Goal: Task Accomplishment & Management: Use online tool/utility

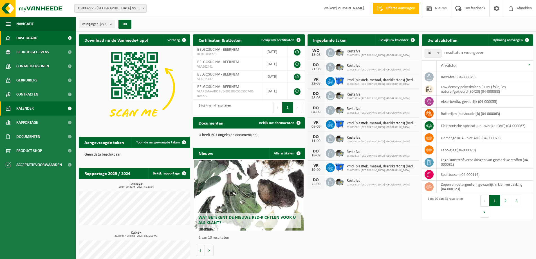
click at [39, 108] on link "Kalender" at bounding box center [38, 108] width 76 height 14
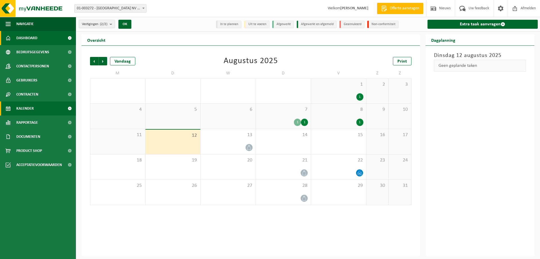
click at [49, 36] on link "Dashboard" at bounding box center [38, 38] width 76 height 14
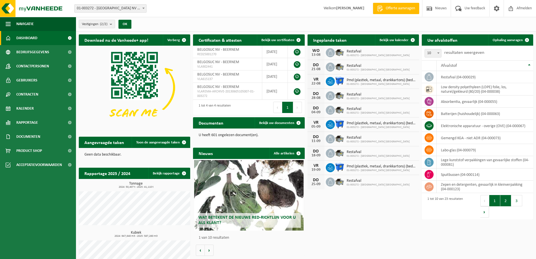
click at [504, 200] on button "2" at bounding box center [505, 200] width 11 height 11
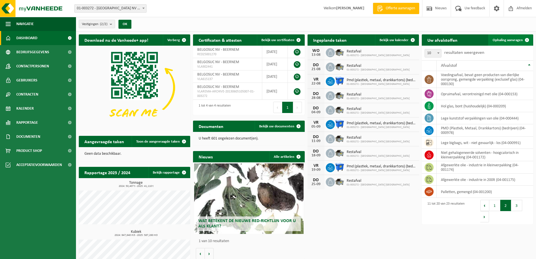
click at [514, 40] on span "Ophaling aanvragen" at bounding box center [508, 40] width 30 height 4
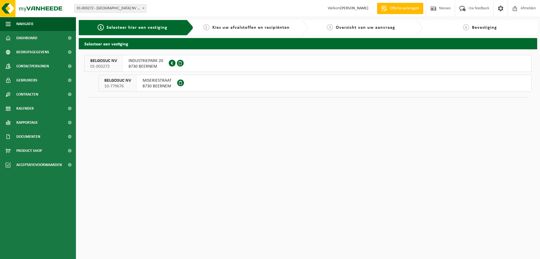
click at [148, 64] on span "8730 BEERNEM" at bounding box center [146, 67] width 35 height 6
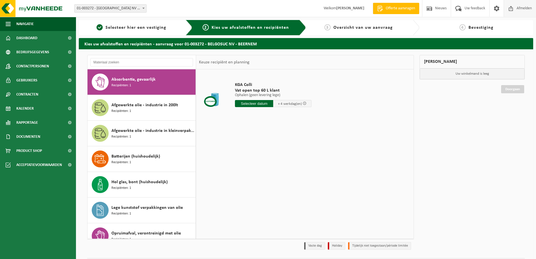
click at [510, 9] on span at bounding box center [511, 8] width 8 height 17
